Goal: Task Accomplishment & Management: Manage account settings

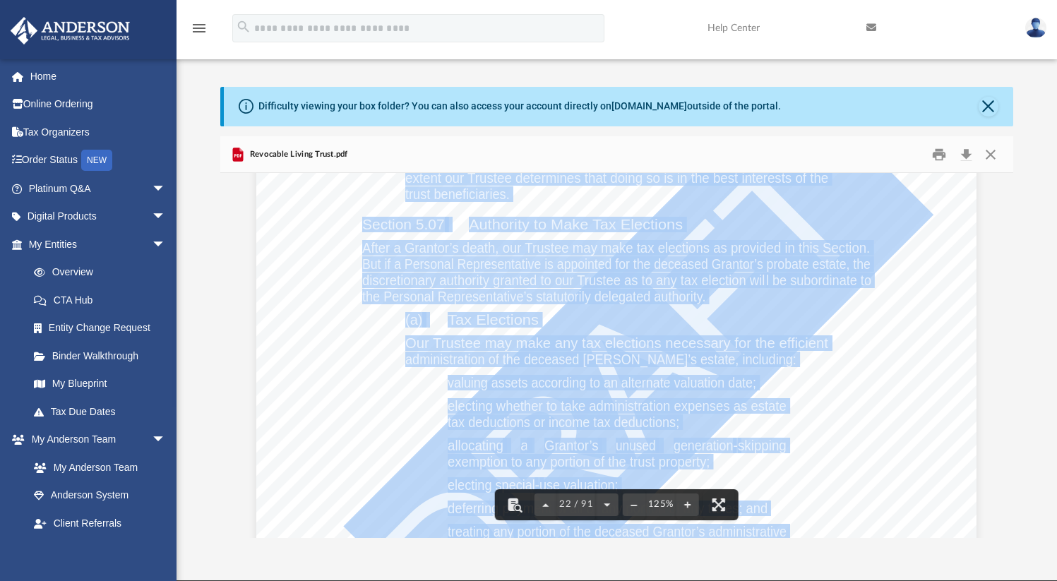
scroll to position [310, 782]
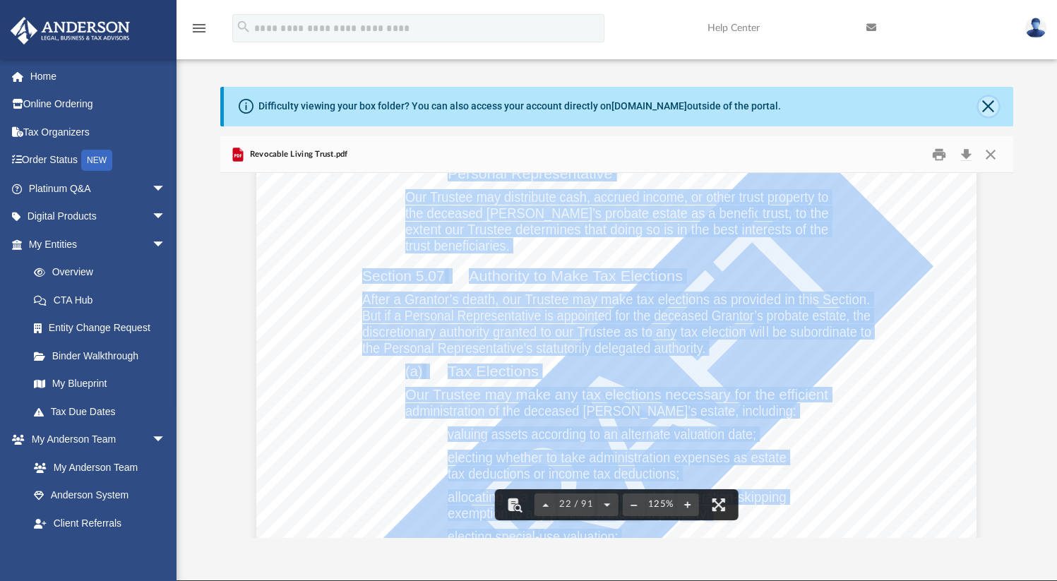
click at [989, 107] on button "Close" at bounding box center [989, 107] width 20 height 20
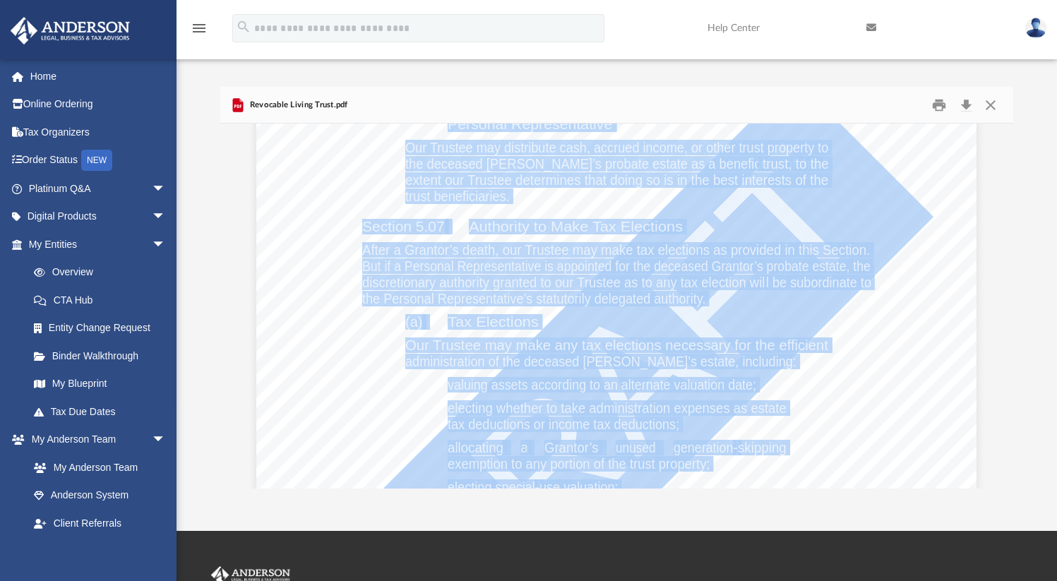
click at [1038, 29] on img at bounding box center [1035, 28] width 21 height 20
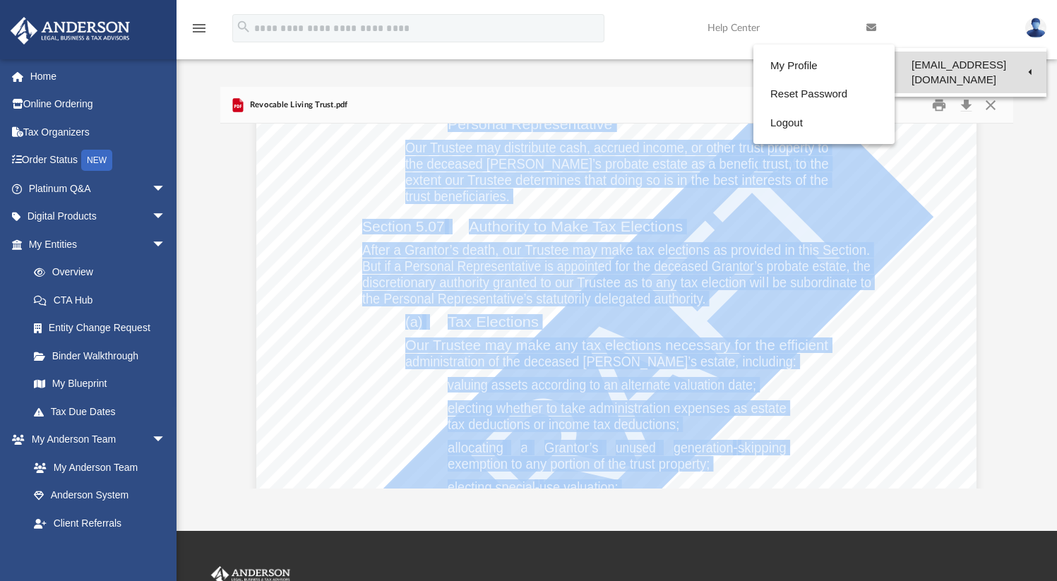
click at [1017, 64] on link "[EMAIL_ADDRESS][DOMAIN_NAME]" at bounding box center [971, 73] width 152 height 42
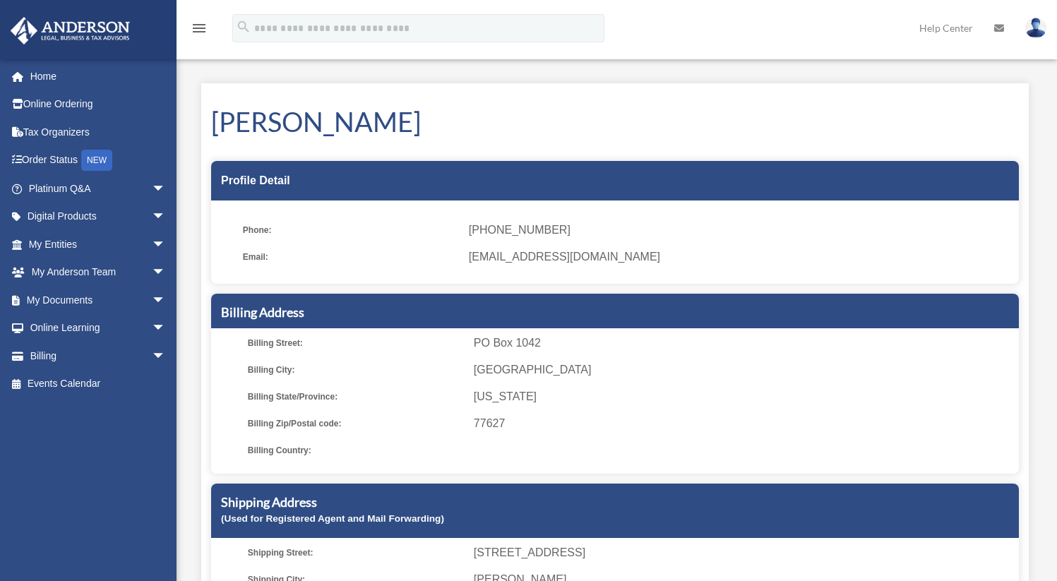
click at [1037, 30] on img at bounding box center [1035, 28] width 21 height 20
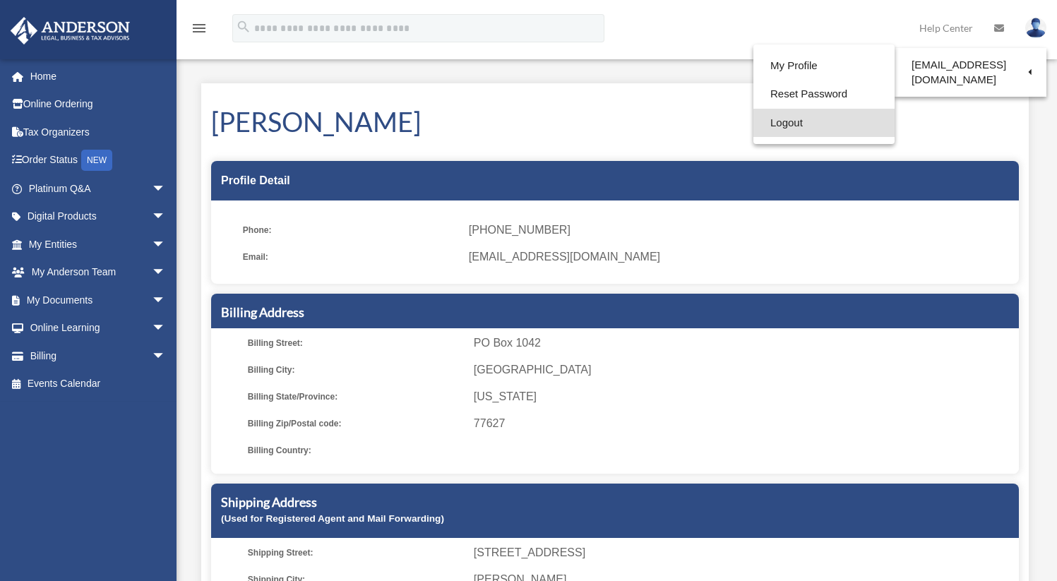
click at [778, 129] on link "Logout" at bounding box center [823, 123] width 141 height 29
